Goal: Information Seeking & Learning: Learn about a topic

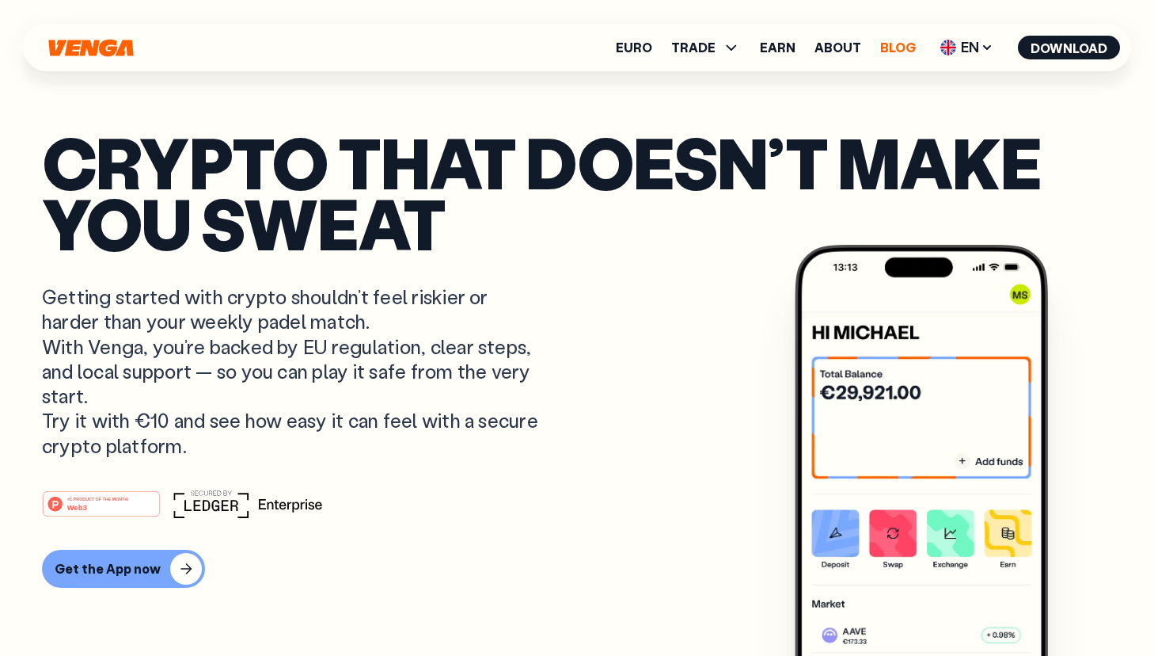
click at [905, 48] on link "Blog" at bounding box center [898, 47] width 36 height 13
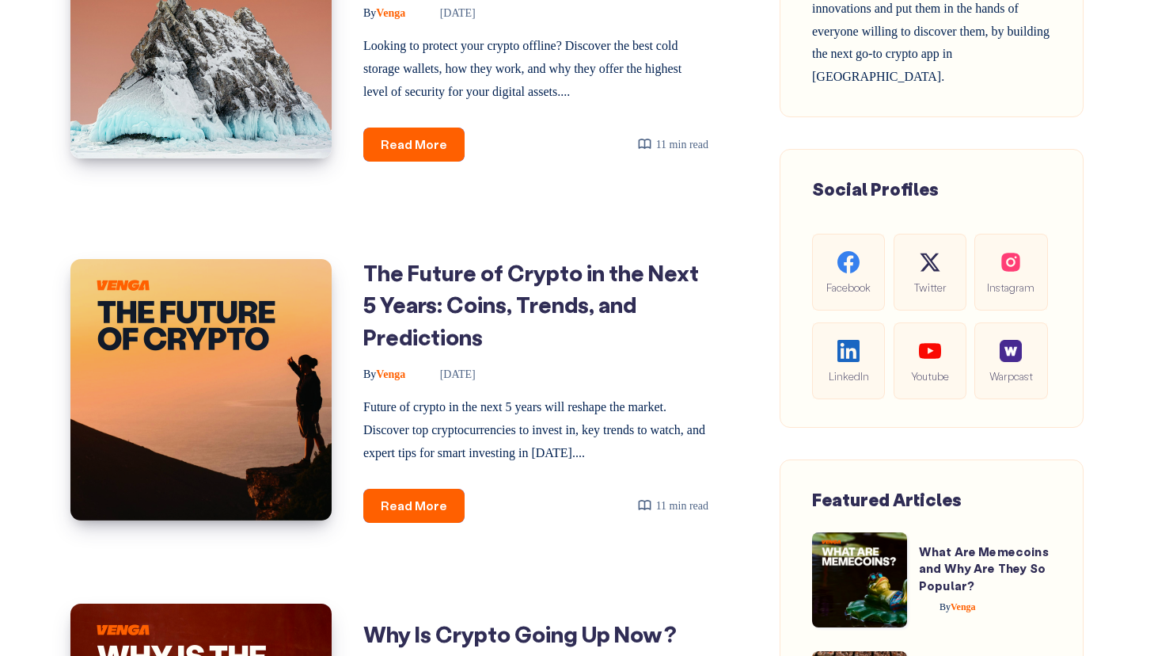
scroll to position [848, 0]
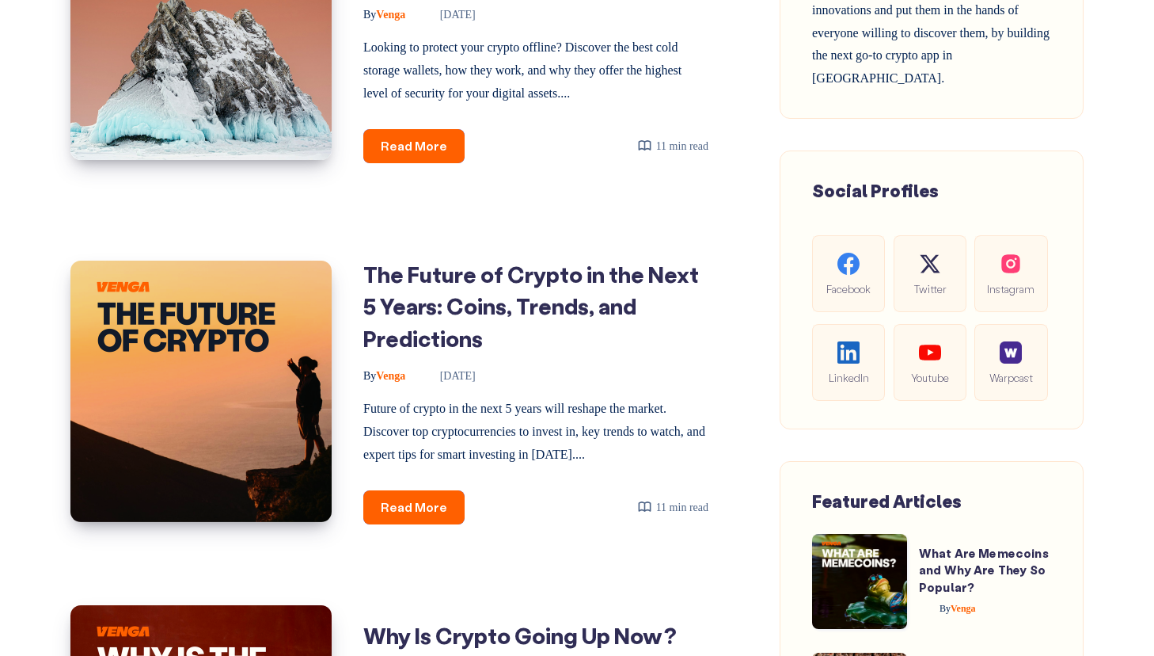
click at [497, 290] on h1 "The Future of Crypto in the Next 5 Years: Coins, Trends, and Predictions" at bounding box center [535, 306] width 345 height 97
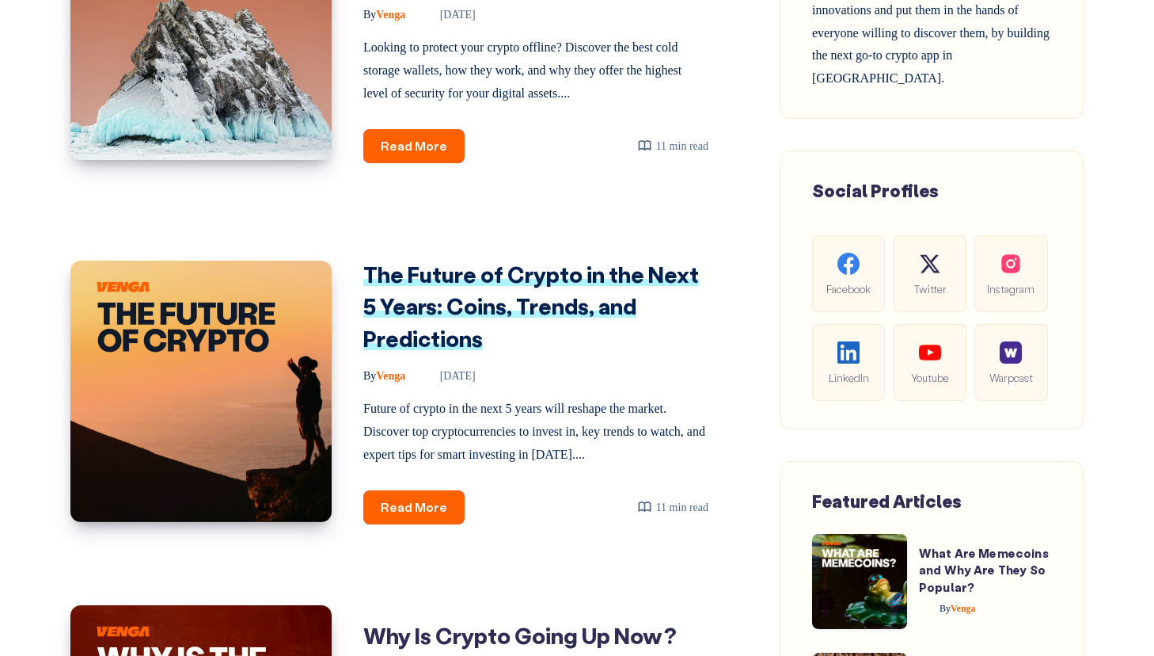
click at [499, 303] on link "The Future of Crypto in the Next 5 Years: Coins, Trends, and Predictions" at bounding box center [531, 306] width 336 height 93
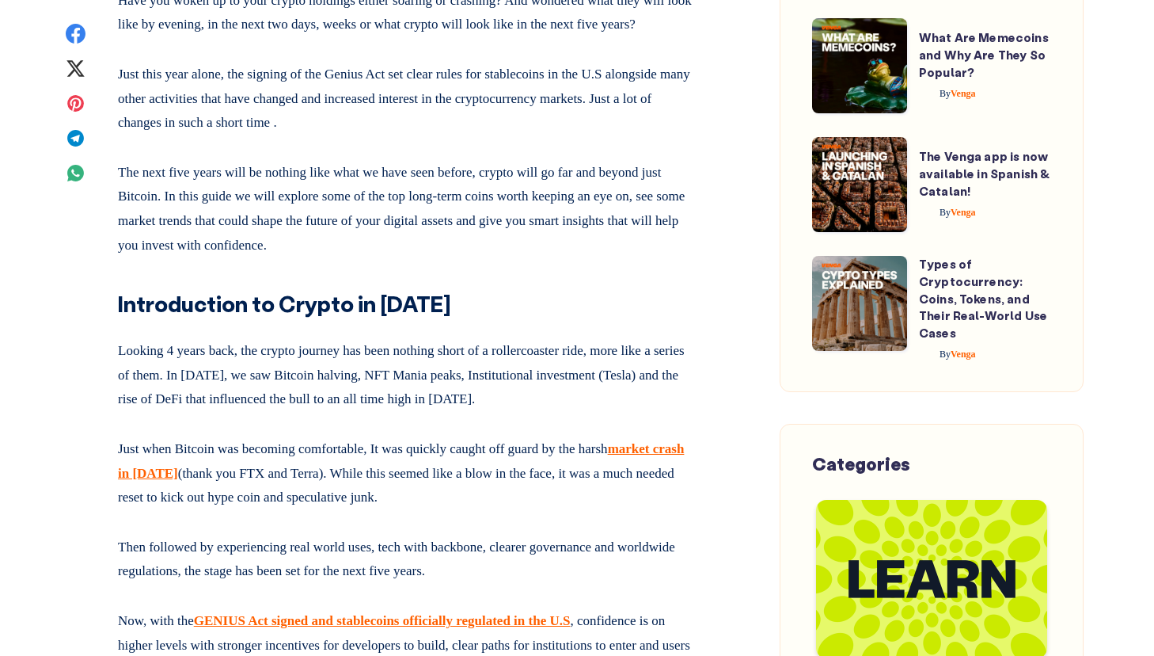
scroll to position [793, 0]
click at [464, 409] on p "Looking 4 years back, the crypto journey has been nothing short of a rollercoas…" at bounding box center [405, 371] width 575 height 79
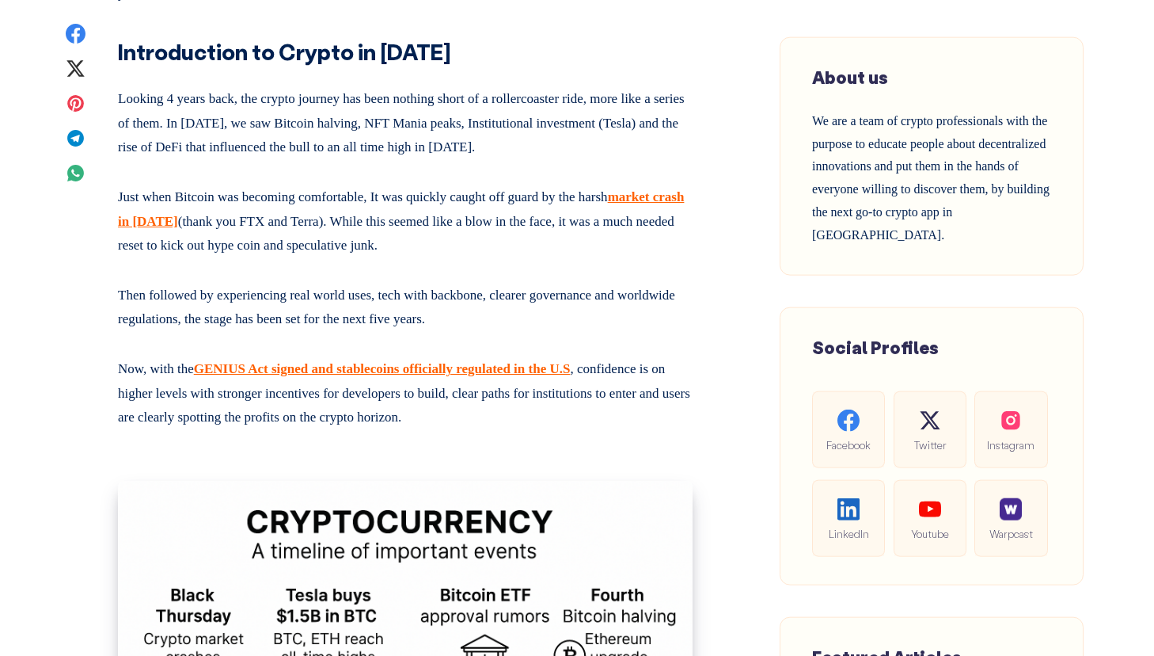
scroll to position [1048, 0]
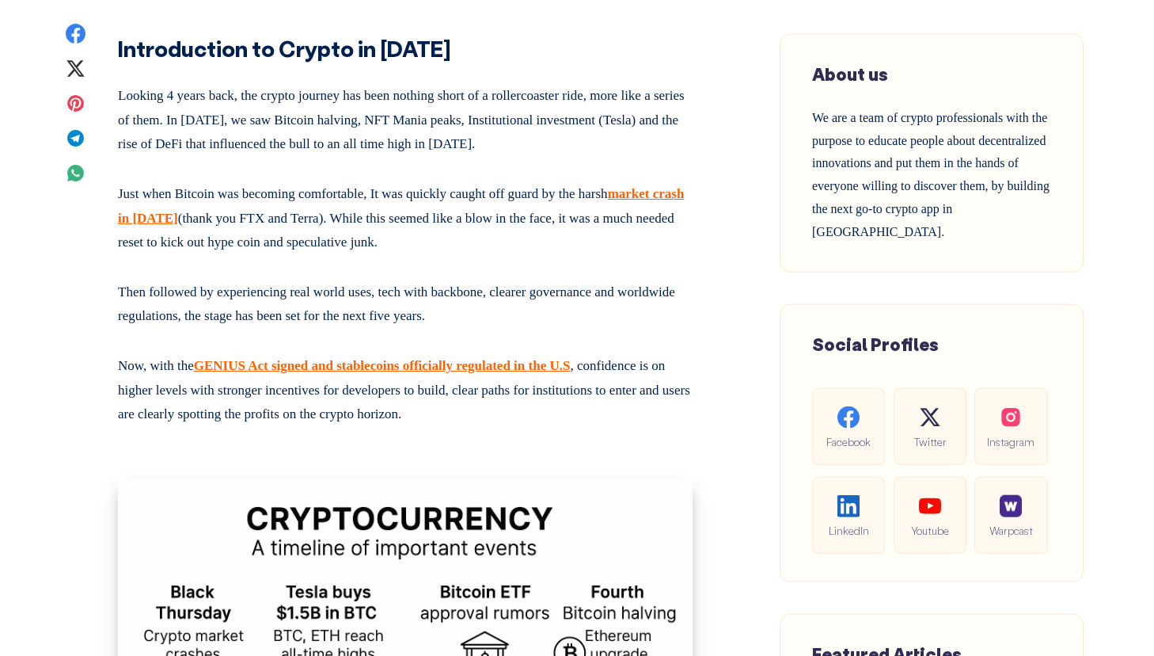
drag, startPoint x: 532, startPoint y: 435, endPoint x: 117, endPoint y: 127, distance: 516.7
copy div "Looking 4 years back, the crypto journey has been nothing short of a rollercoas…"
